Goal: Task Accomplishment & Management: Manage account settings

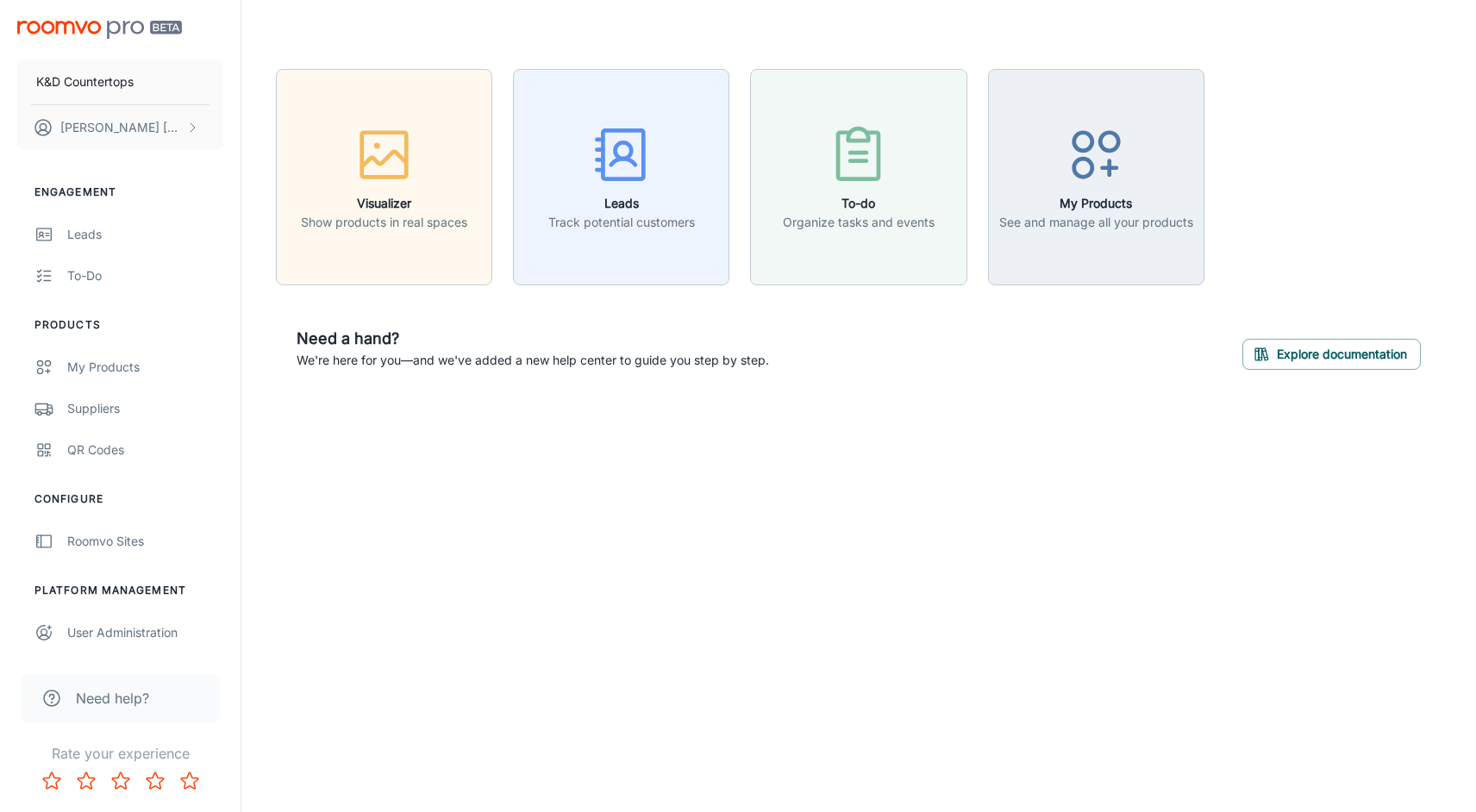
click at [135, 700] on span "Need help?" at bounding box center [113, 698] width 74 height 20
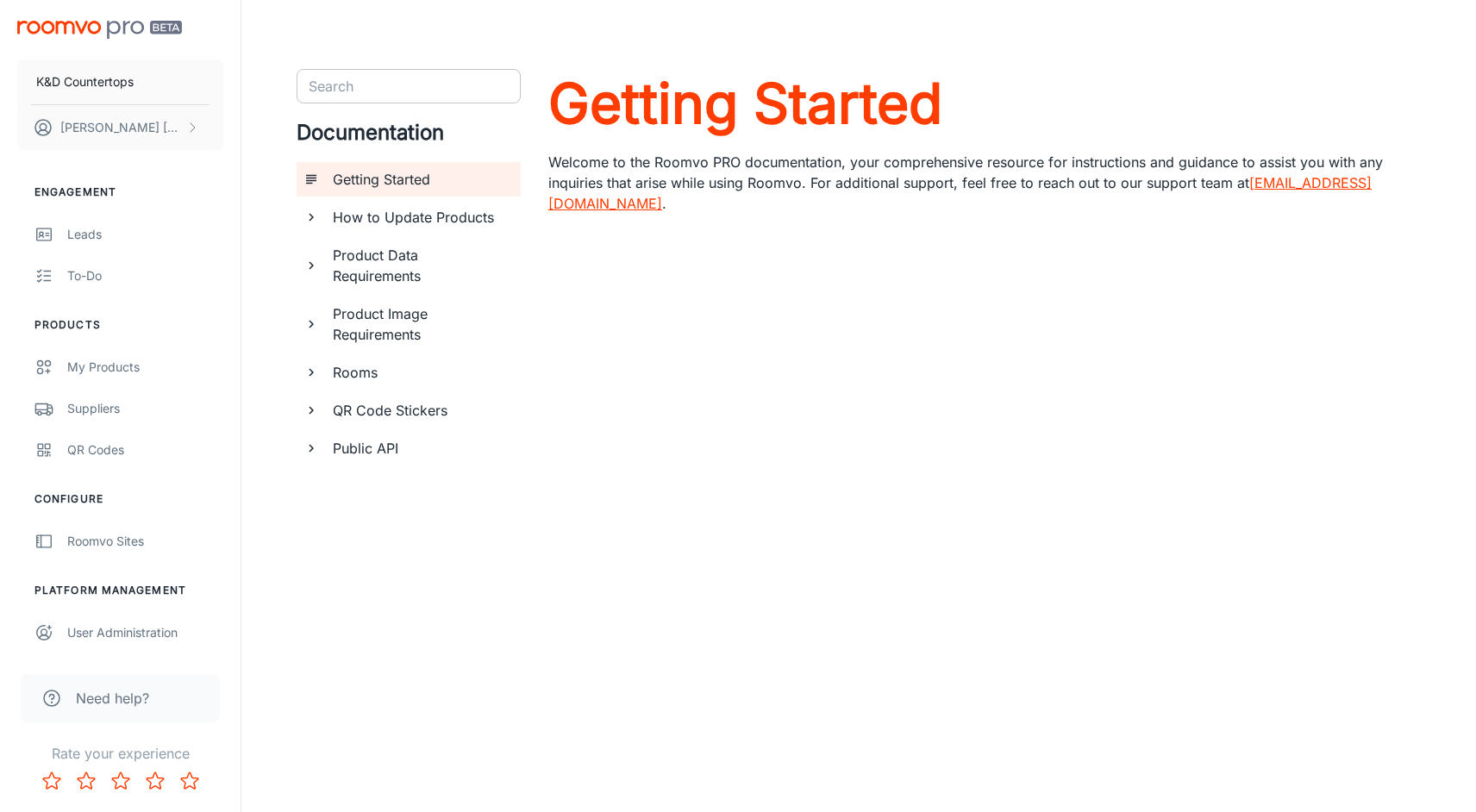
click at [413, 98] on div "Search" at bounding box center [409, 86] width 224 height 35
click at [115, 128] on p "[PERSON_NAME]" at bounding box center [120, 128] width 121 height 19
click at [264, 122] on li "User Profile" at bounding box center [269, 126] width 92 height 29
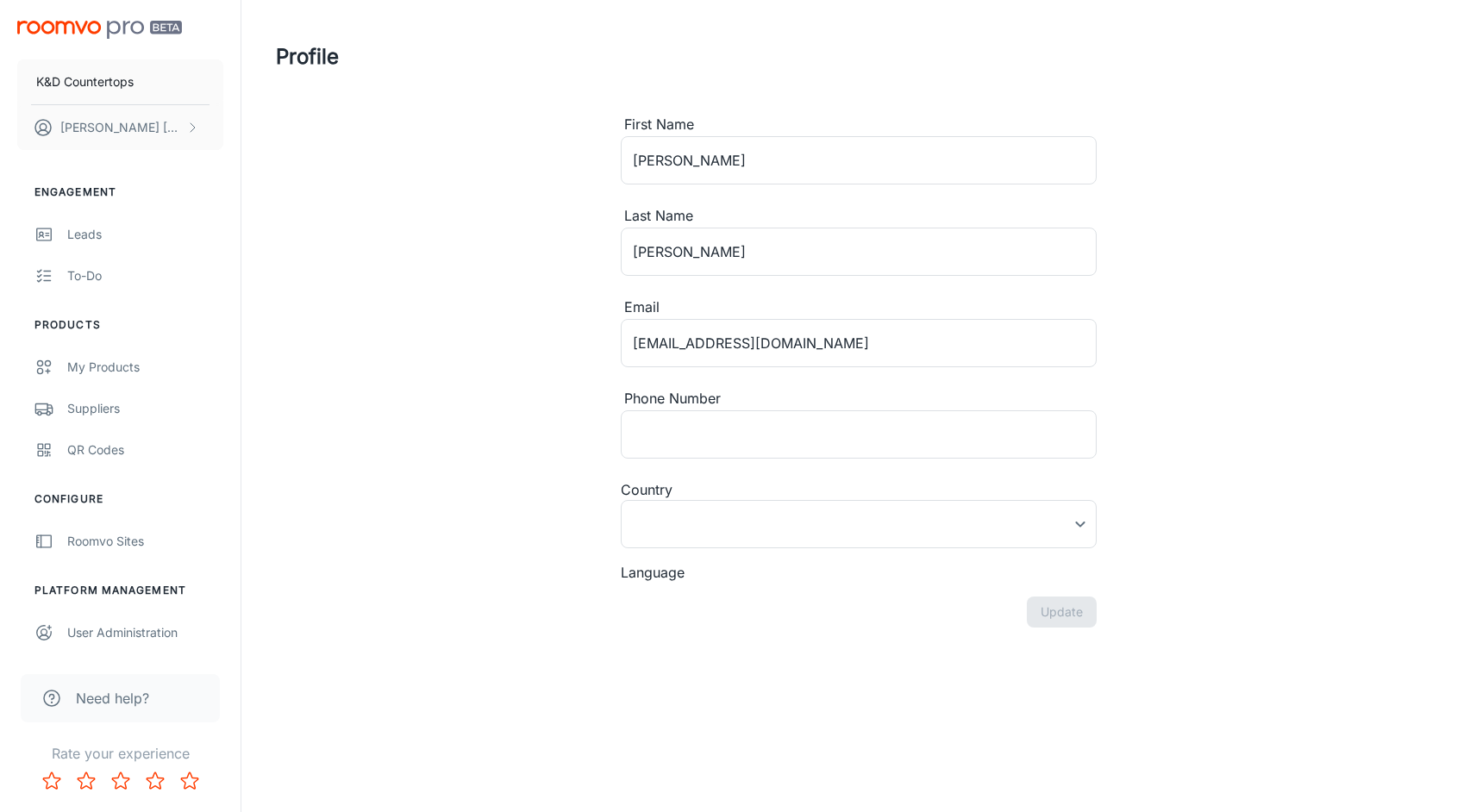
type input "[GEOGRAPHIC_DATA]"
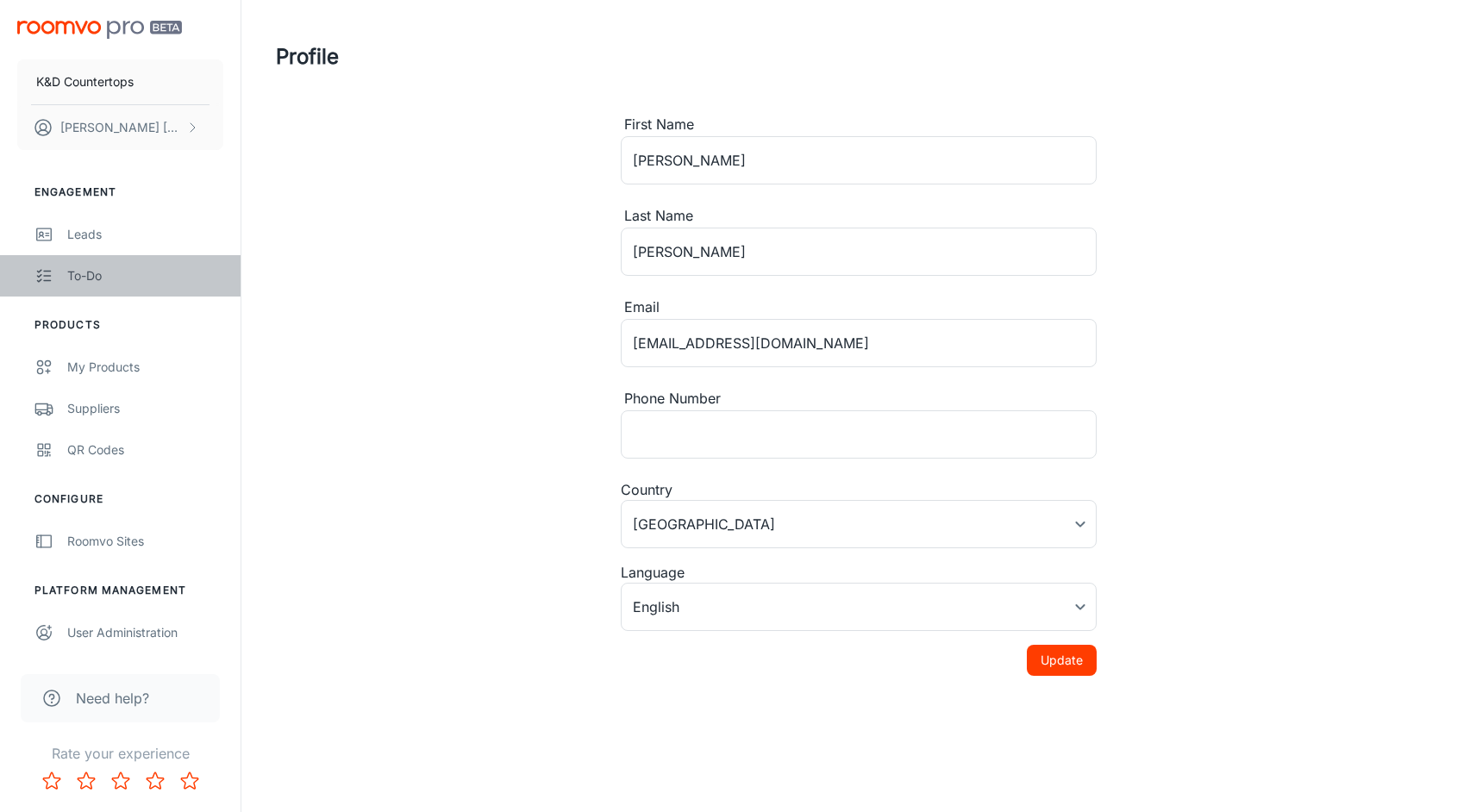
click at [96, 278] on div "To-do" at bounding box center [145, 276] width 156 height 19
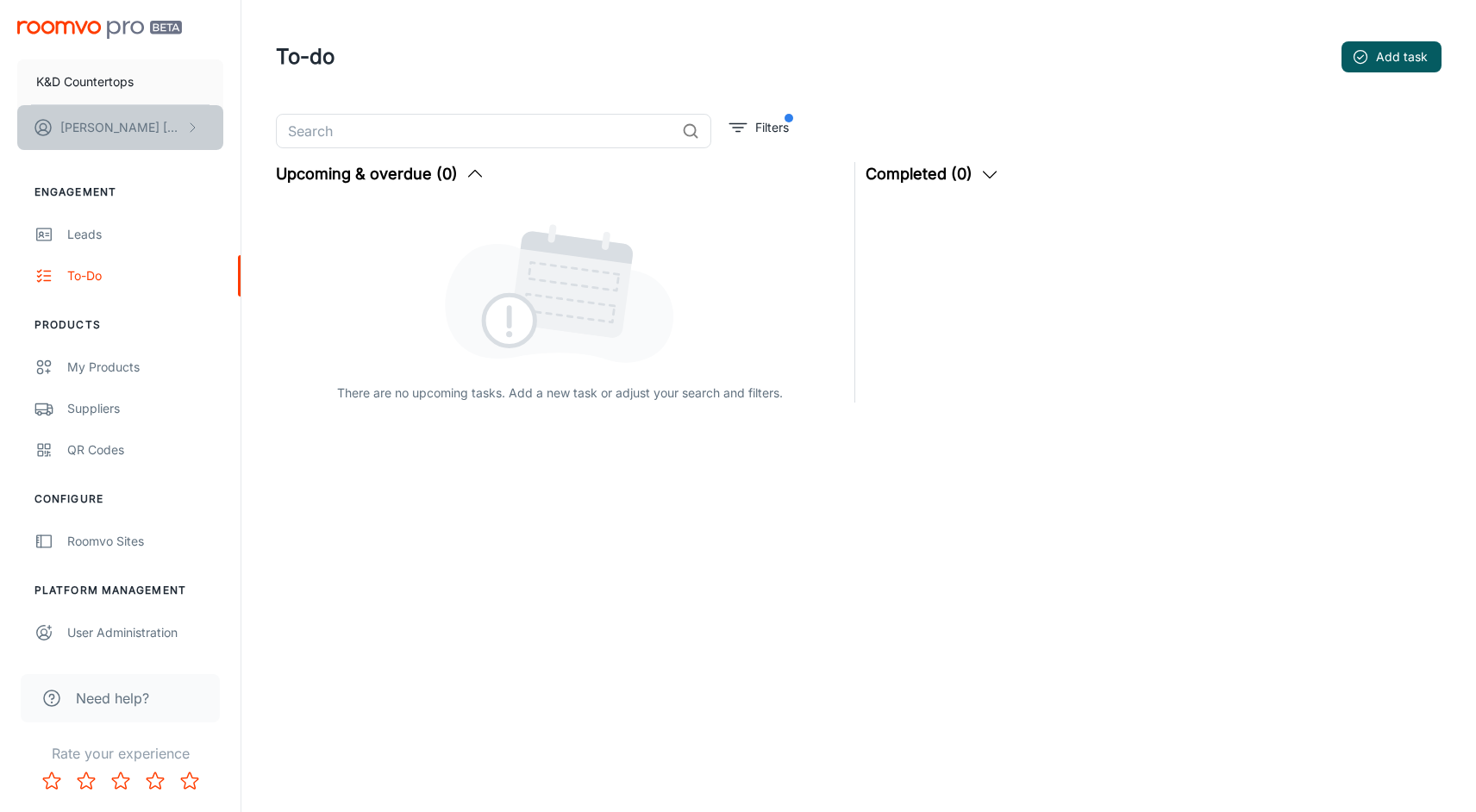
click at [94, 124] on p "[PERSON_NAME]" at bounding box center [120, 128] width 121 height 19
